Goal: Task Accomplishment & Management: Manage account settings

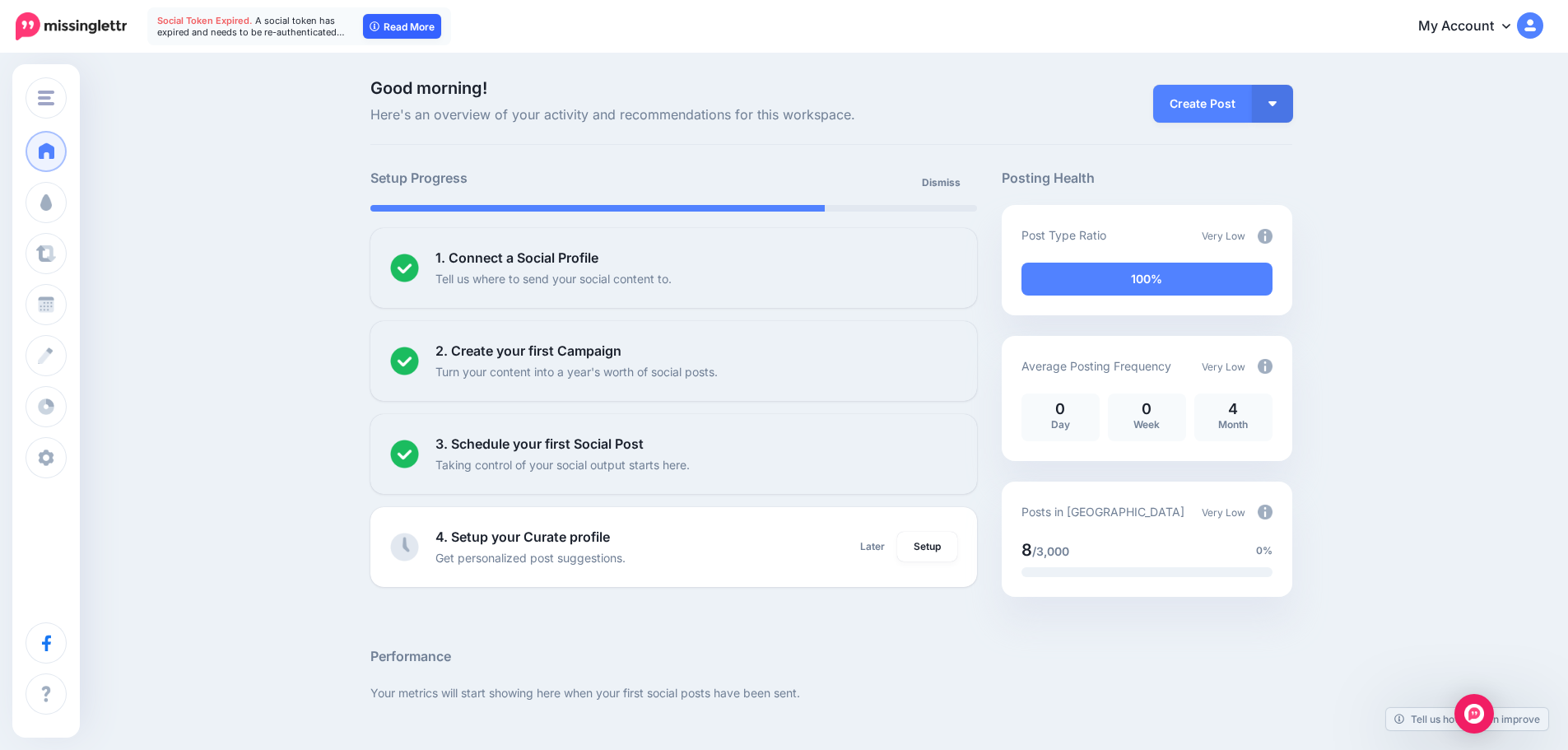
click at [416, 31] on link "Read More" at bounding box center [402, 27] width 78 height 25
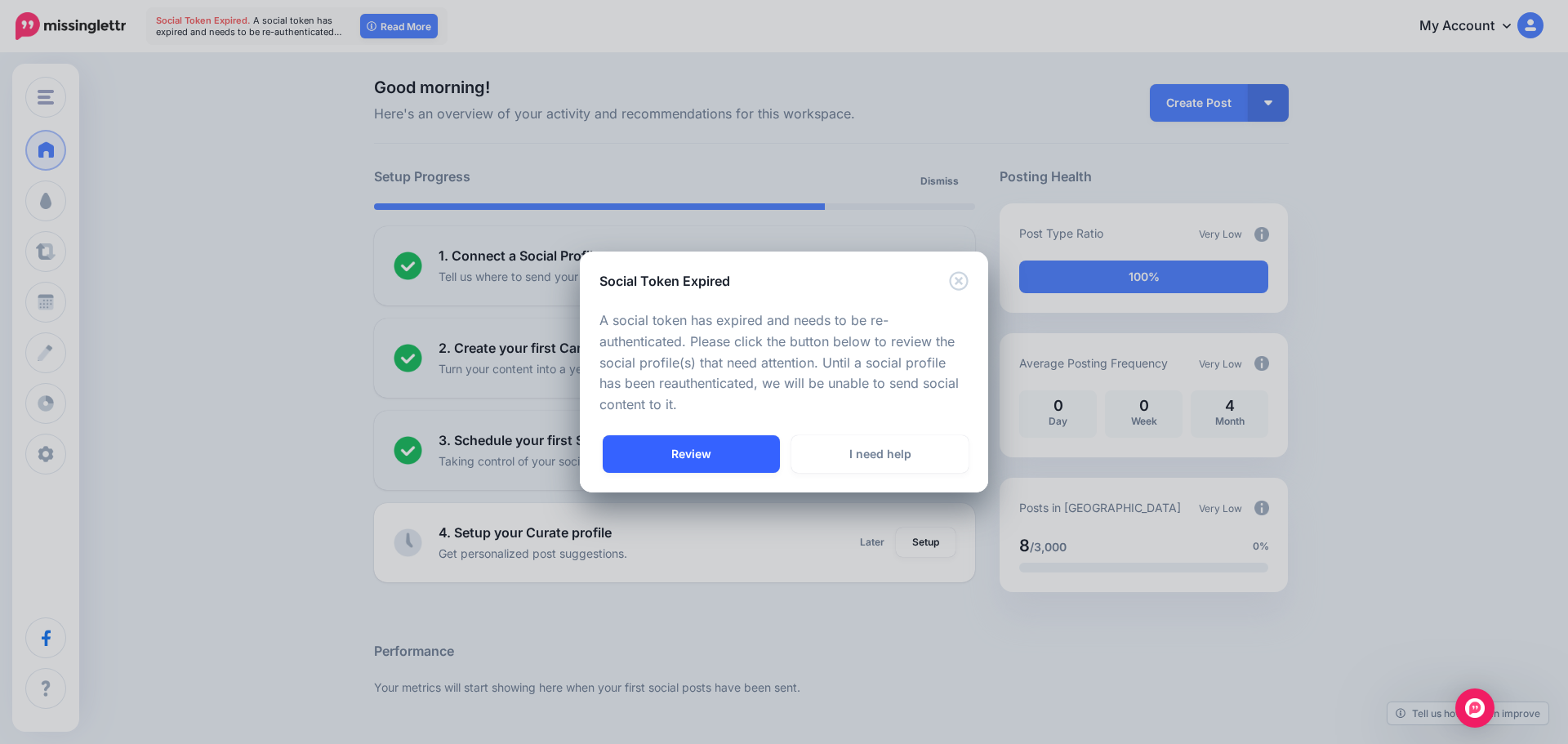
click at [640, 469] on link "Review" at bounding box center [691, 454] width 177 height 37
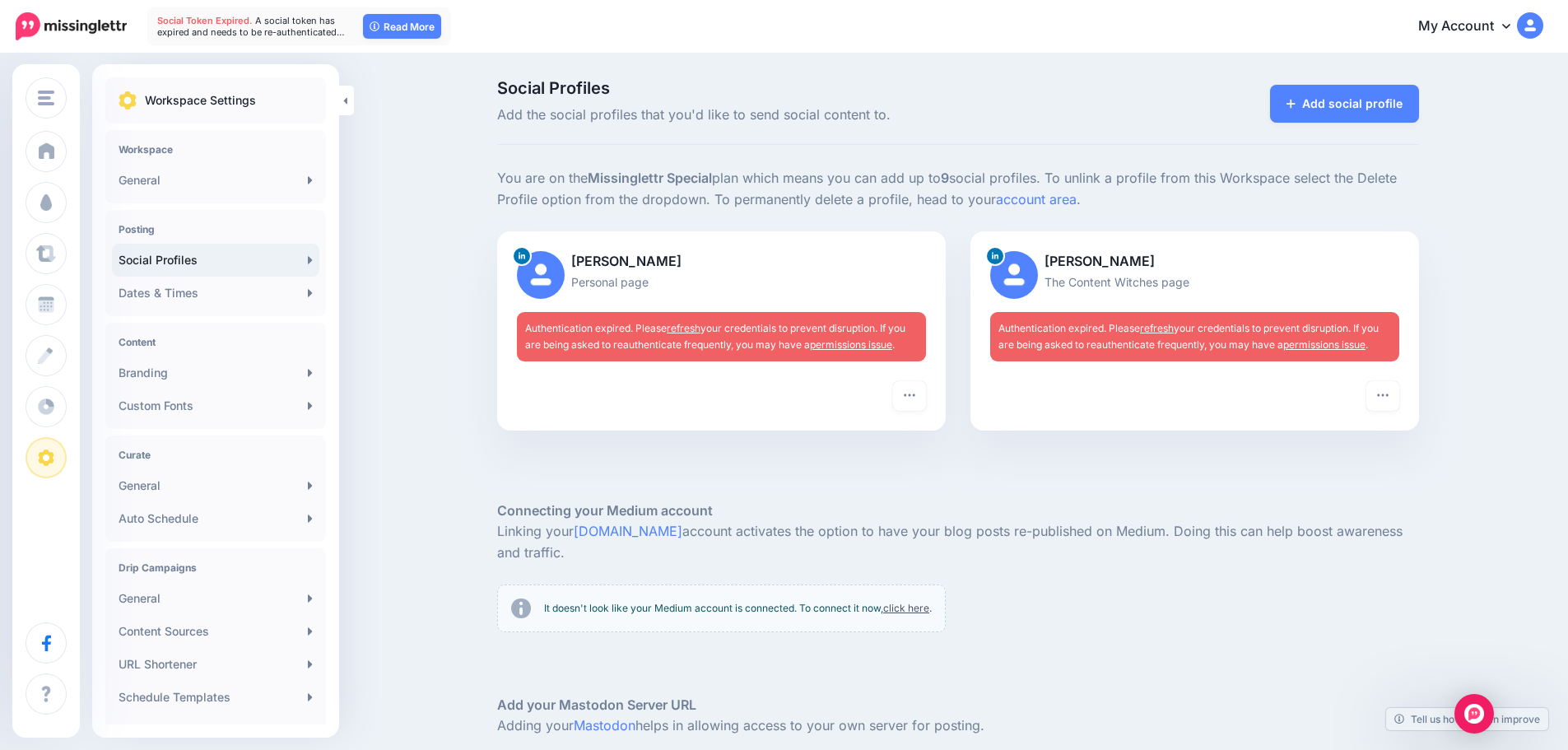
click at [690, 326] on link "refresh" at bounding box center [684, 328] width 34 height 12
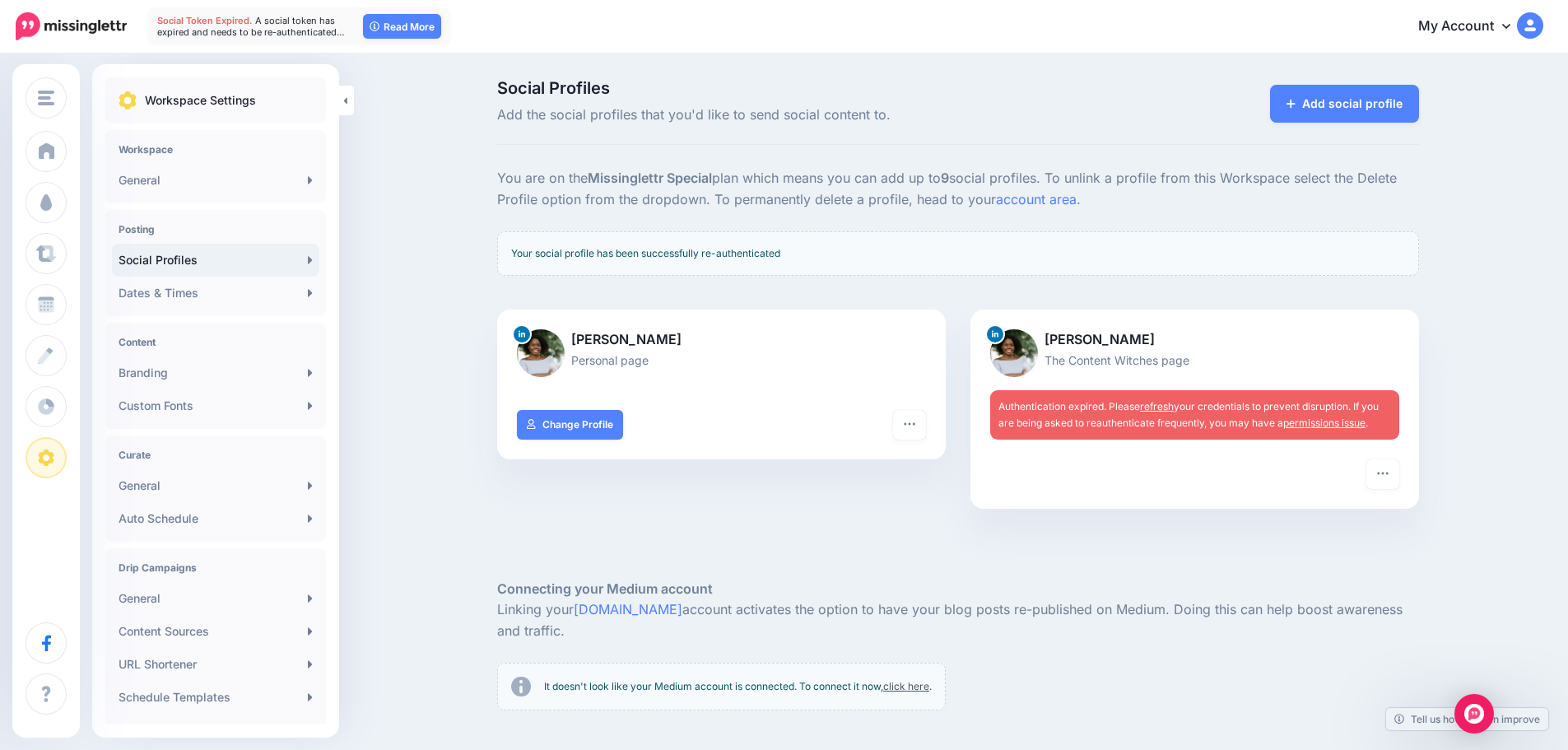
click at [1156, 406] on link "refresh" at bounding box center [1157, 407] width 34 height 12
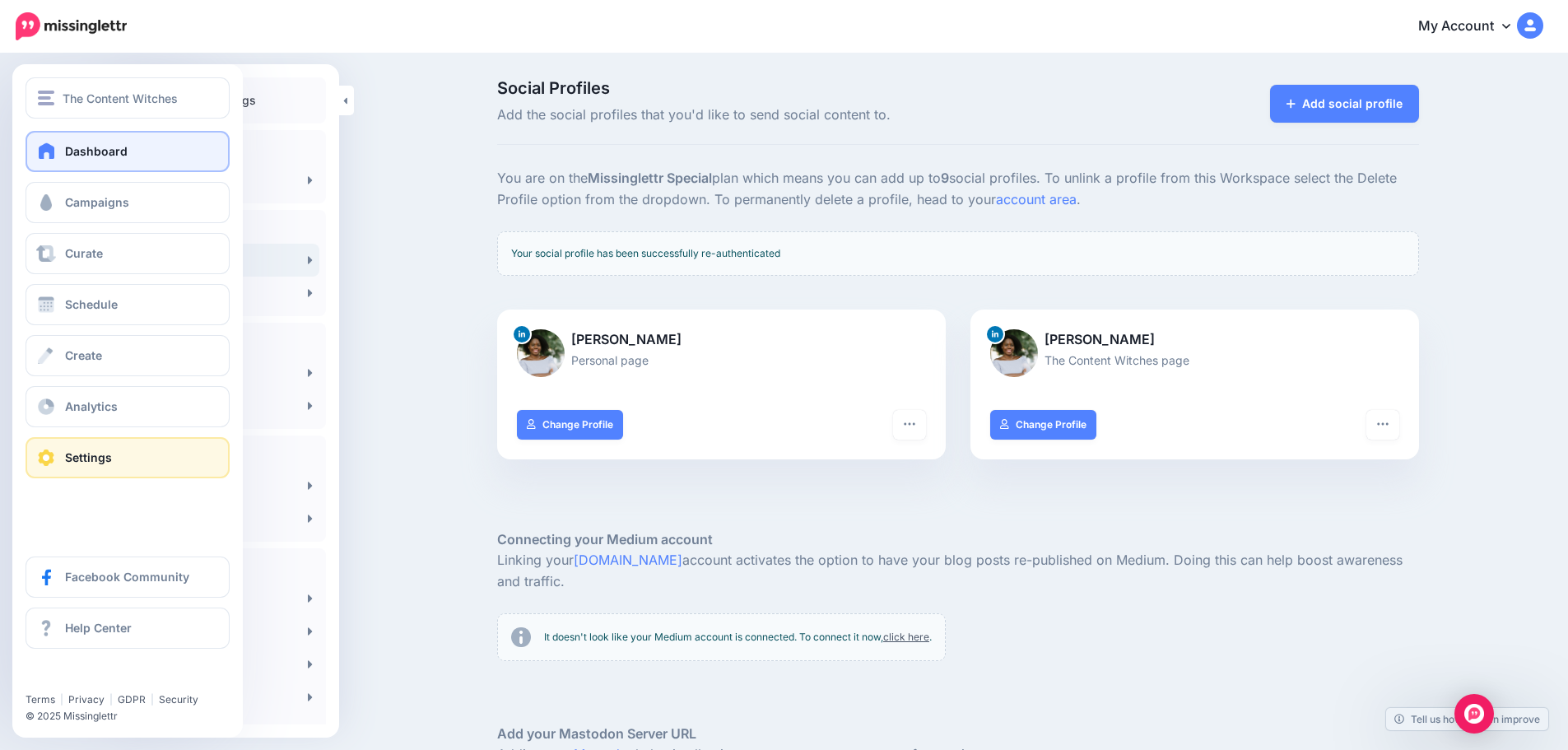
click at [41, 139] on link "Dashboard" at bounding box center [127, 152] width 204 height 41
